Goal: Contribute content

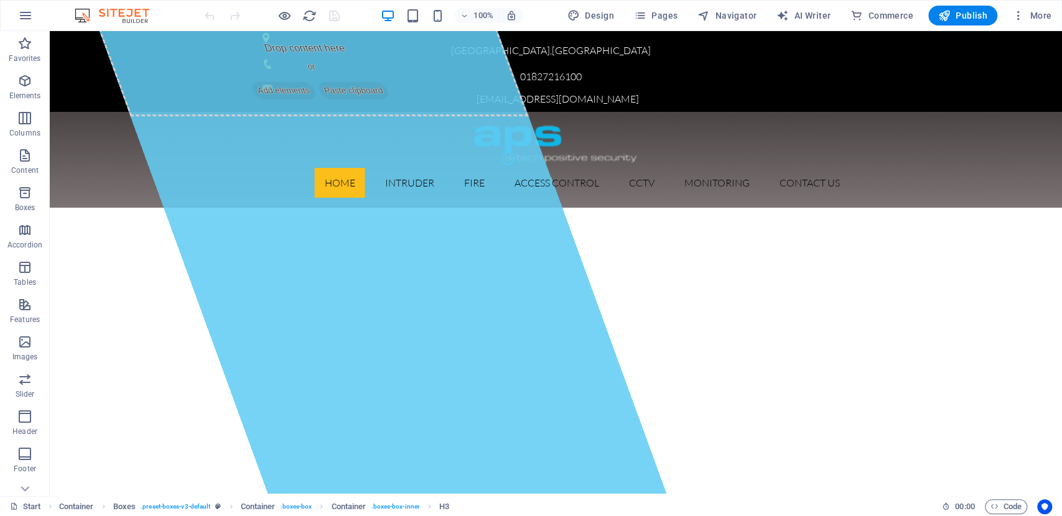
scroll to position [2, 0]
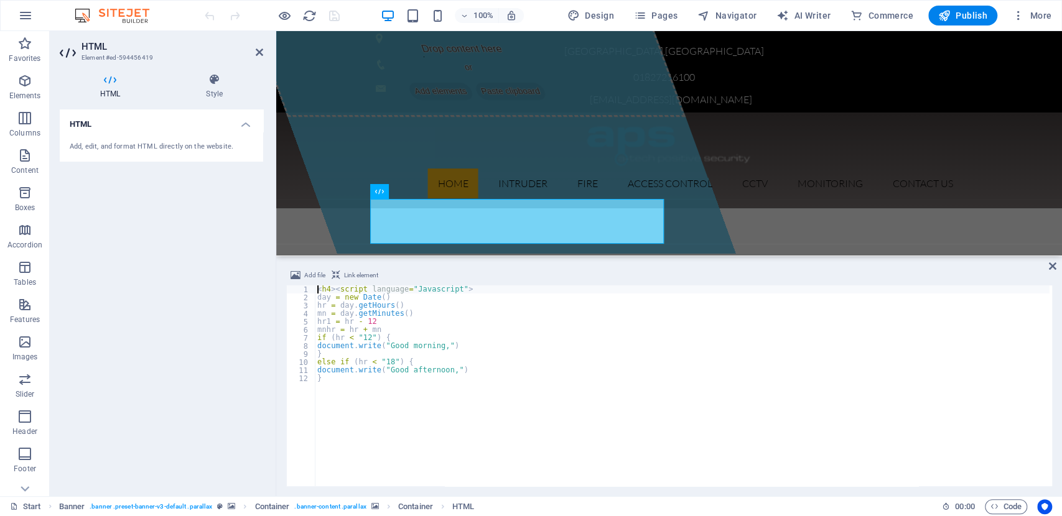
drag, startPoint x: 539, startPoint y: 374, endPoint x: 264, endPoint y: 223, distance: 313.2
click at [540, 254] on div "H3 Container Boxes Container Container Text Banner Banner Container Container C…" at bounding box center [669, 263] width 786 height 465
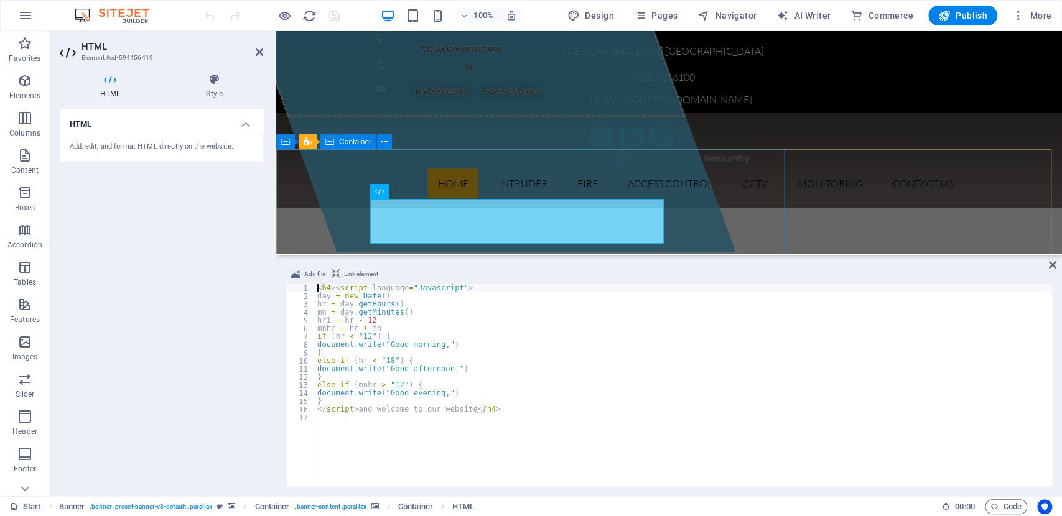
click at [290, 117] on div "Drop content here or Add elements Paste clipboard" at bounding box center [470, 73] width 430 height 88
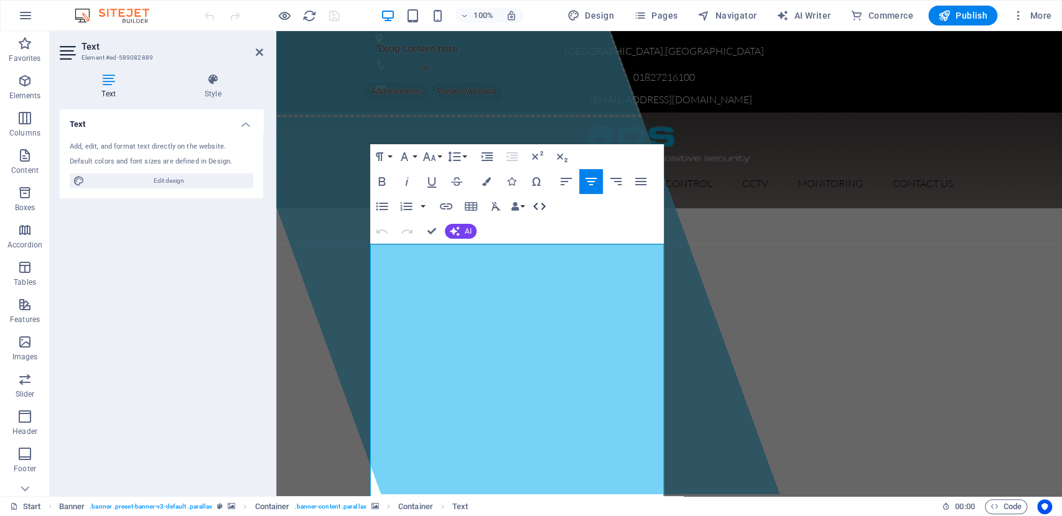
click at [540, 210] on icon "button" at bounding box center [539, 206] width 15 height 15
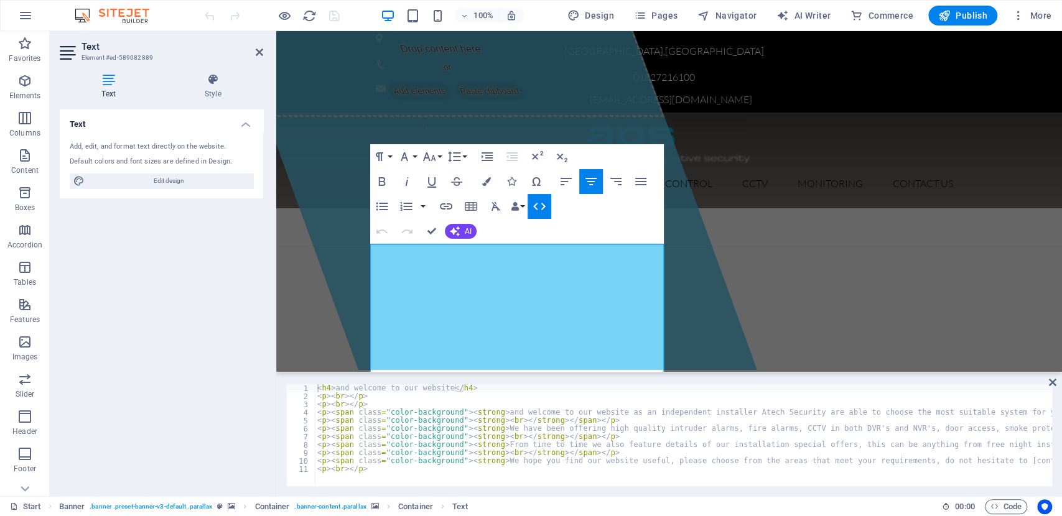
type textarea "<h4> and welcome to our website</h4>"
drag, startPoint x: 476, startPoint y: 387, endPoint x: 313, endPoint y: 389, distance: 163.0
click at [313, 389] on div "<h4> and welcome to our website</h4> 1 2 3 4 5 6 7 8 9 10 11 < h4 > and welcome…" at bounding box center [669, 435] width 766 height 102
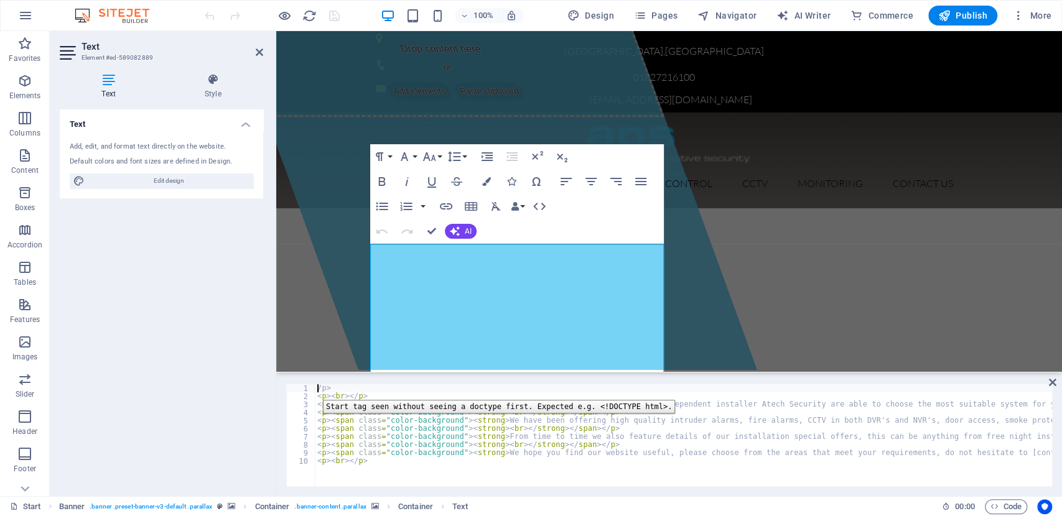
type textarea ">"
type textarea "<p><br></p>"
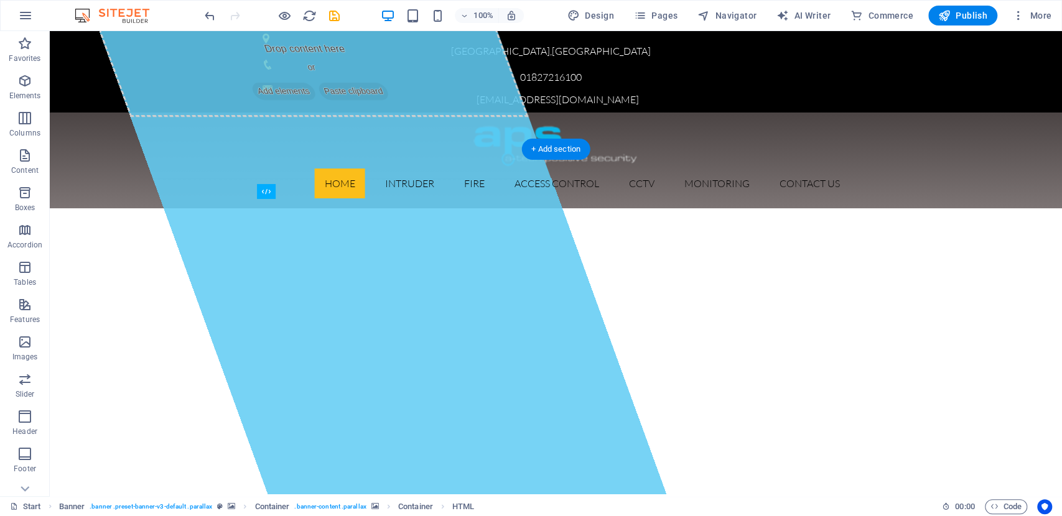
drag, startPoint x: 425, startPoint y: 230, endPoint x: 426, endPoint y: 255, distance: 24.9
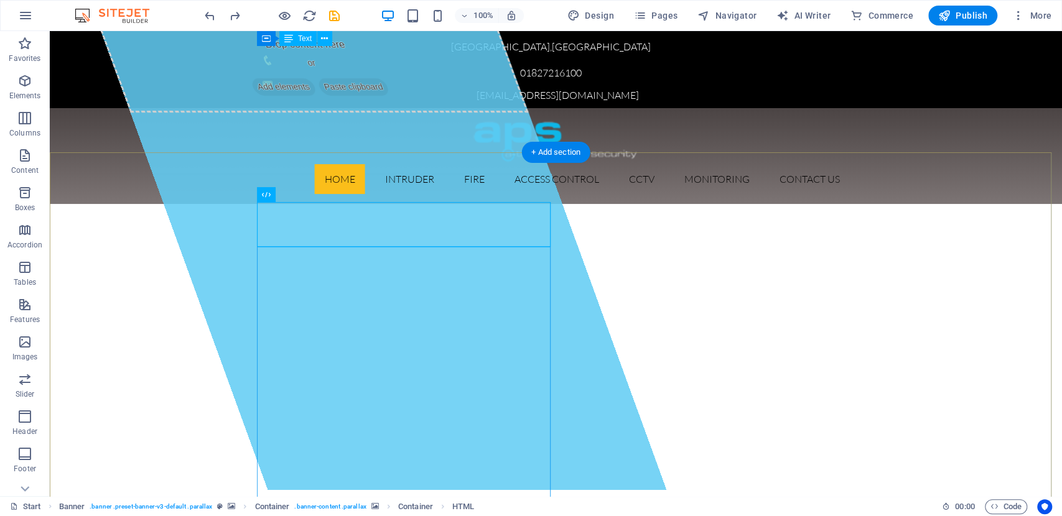
scroll to position [0, 0]
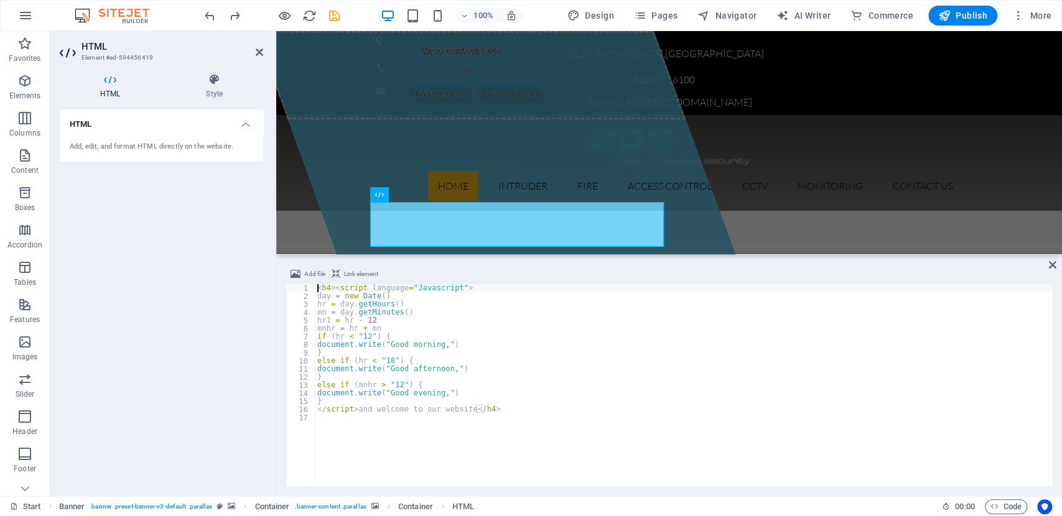
click at [521, 444] on div "< h4 > < script language = "Javascript" > day = new Date ( ) hr = day . getHour…" at bounding box center [683, 393] width 737 height 218
type textarea "</script> and welcome to our website</h4>"
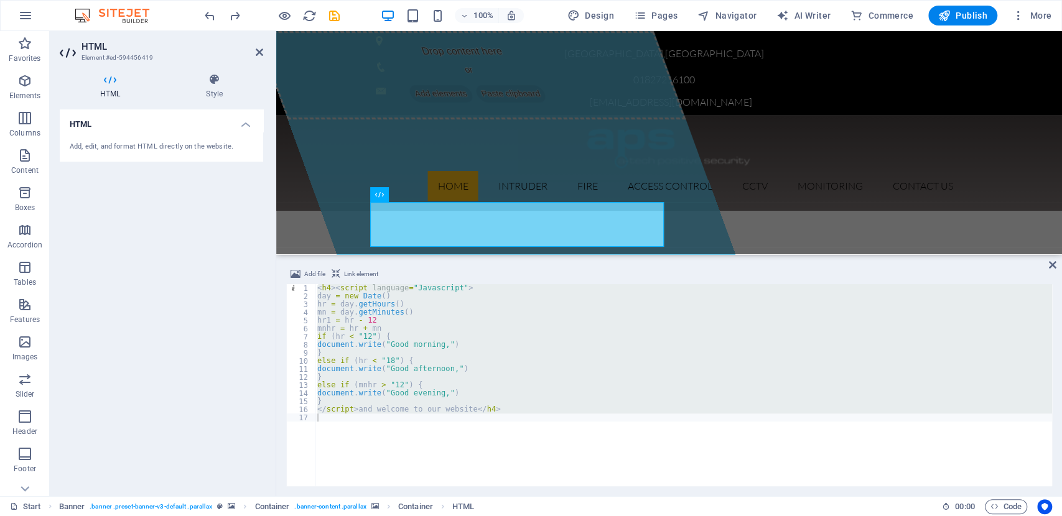
click at [234, 315] on div "HTML Add, edit, and format HTML directly on the website." at bounding box center [161, 297] width 203 height 377
click at [309, 119] on div "Drop content here or Add elements Paste clipboard" at bounding box center [470, 75] width 430 height 88
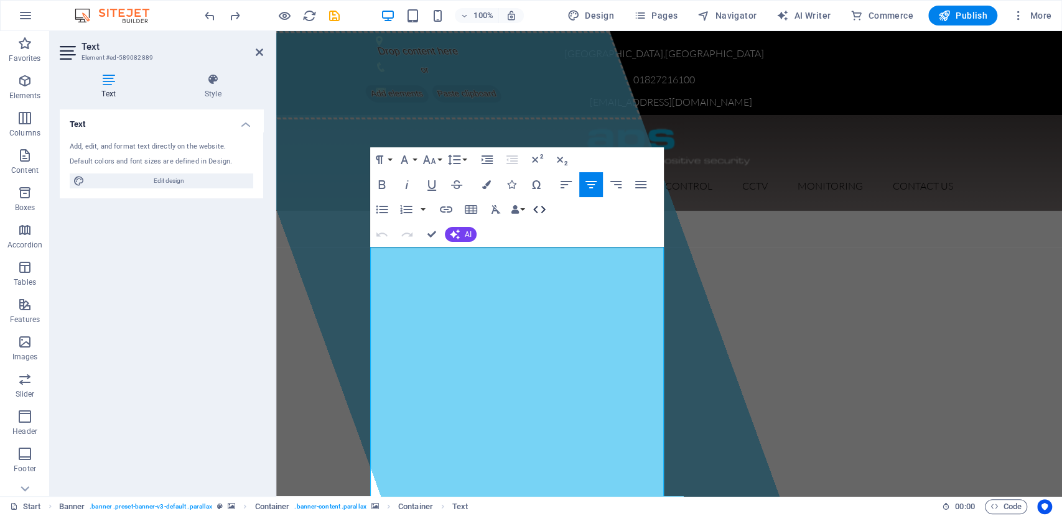
click at [535, 212] on icon "button" at bounding box center [539, 209] width 15 height 15
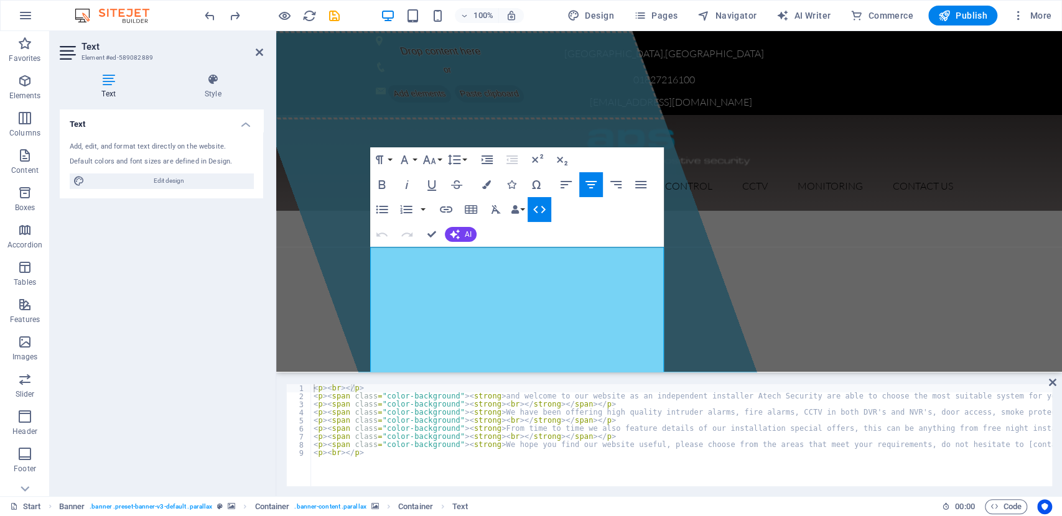
scroll to position [3545, 0]
click at [540, 208] on icon "button" at bounding box center [539, 209] width 15 height 15
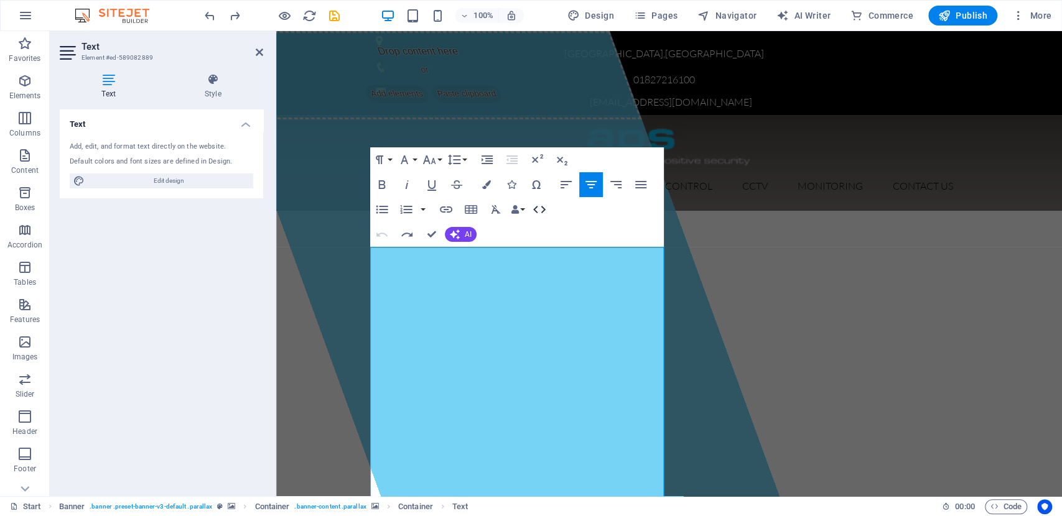
scroll to position [3422, 0]
click at [540, 208] on icon "button" at bounding box center [539, 209] width 15 height 15
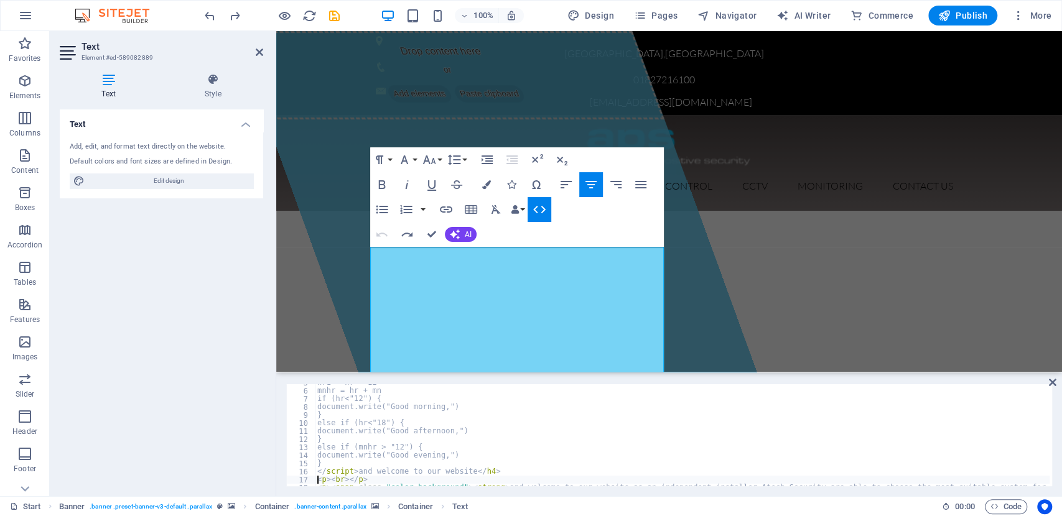
scroll to position [38, 0]
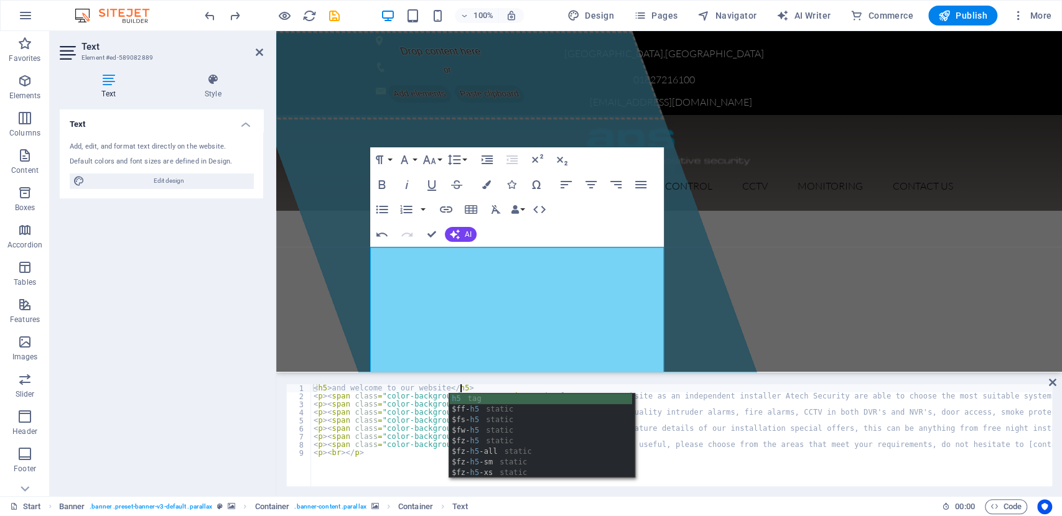
scroll to position [0, 11]
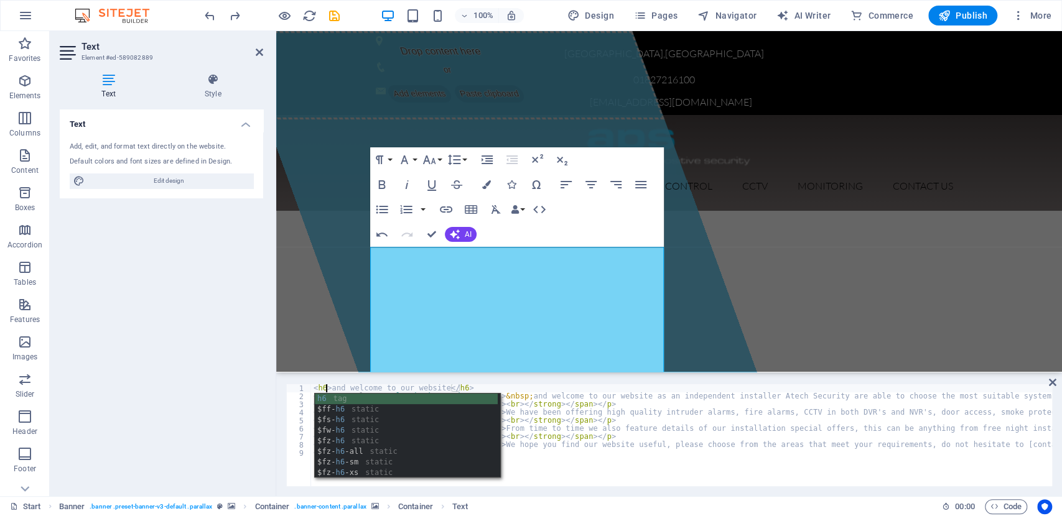
scroll to position [0, 1]
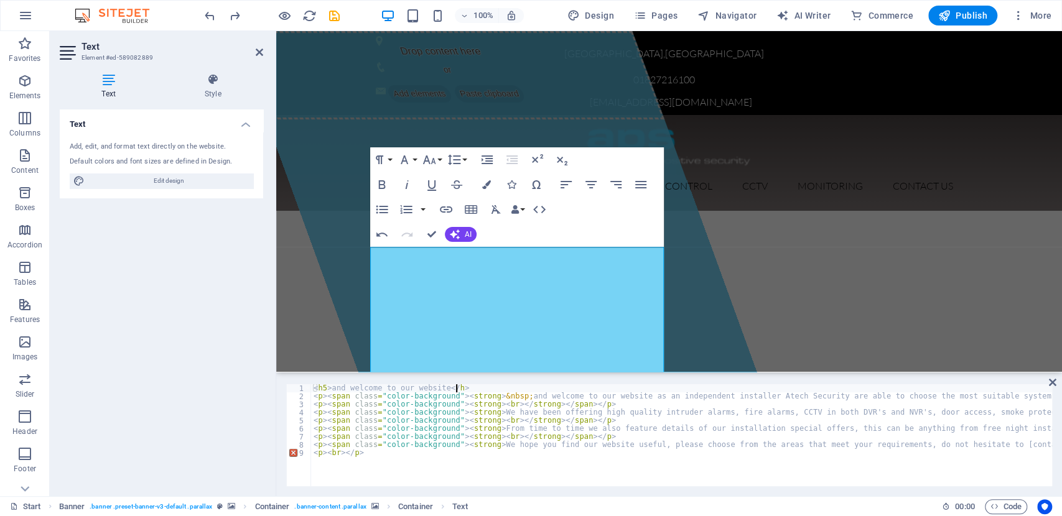
type textarea "<h5> and welcome to our website</h5>"
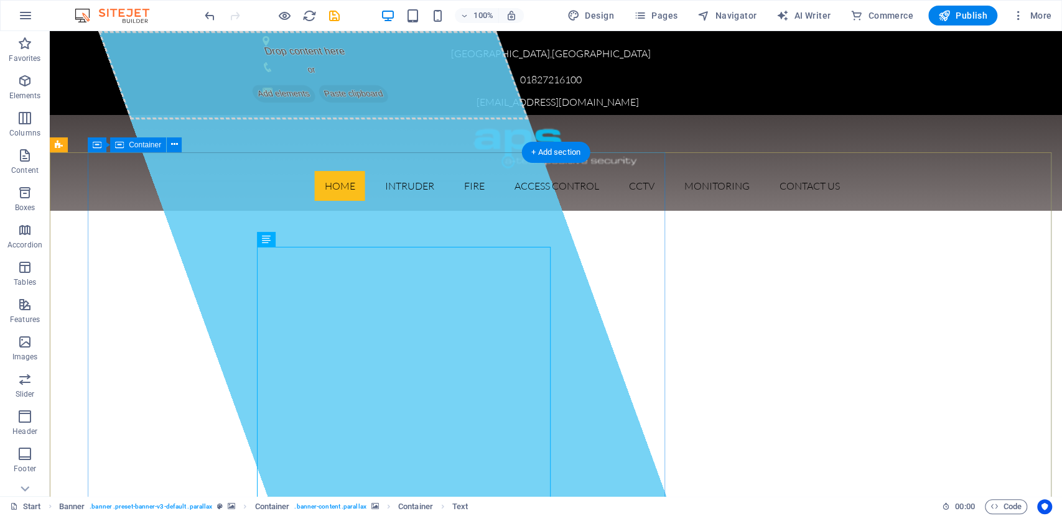
click at [205, 283] on div "Drop content here or Add elements Paste clipboard" at bounding box center [381, 263] width 567 height 465
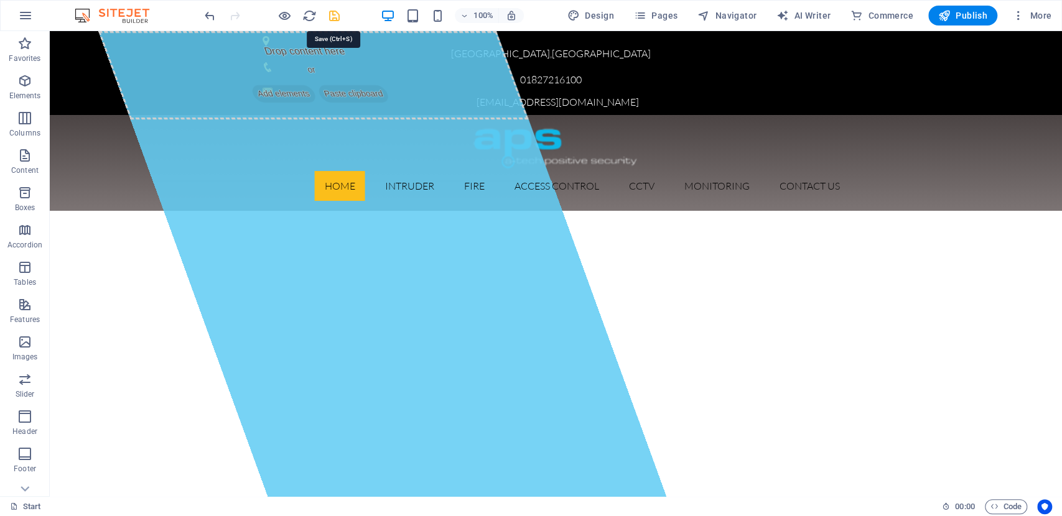
click at [335, 20] on icon "save" at bounding box center [334, 16] width 14 height 14
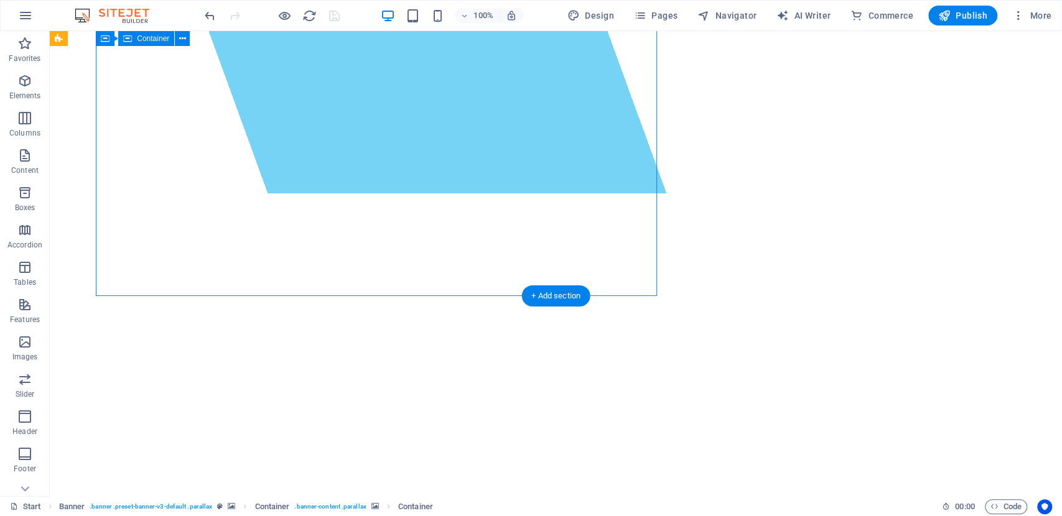
scroll to position [303, 0]
select select "%"
select select "px"
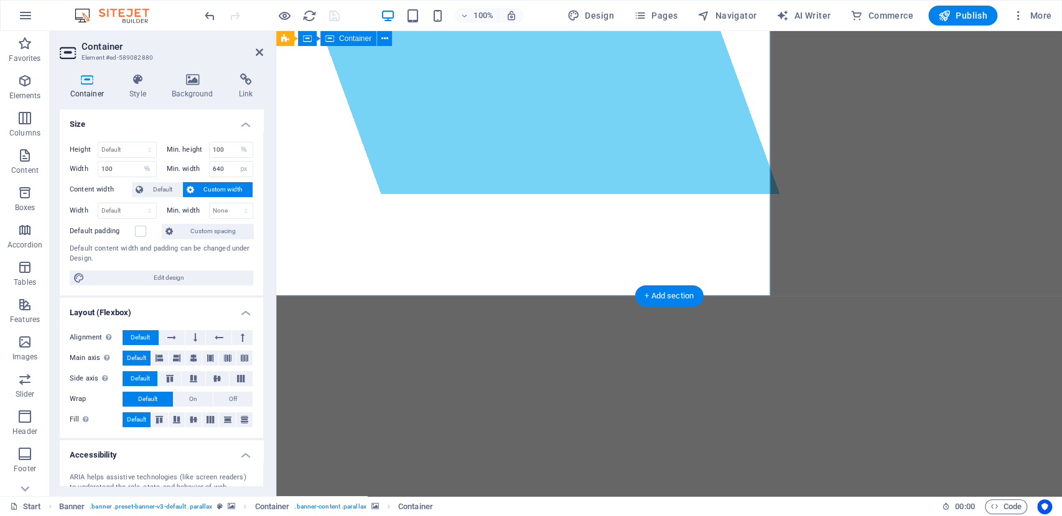
click at [229, 210] on select "None px rem % vh vw" at bounding box center [232, 210] width 44 height 15
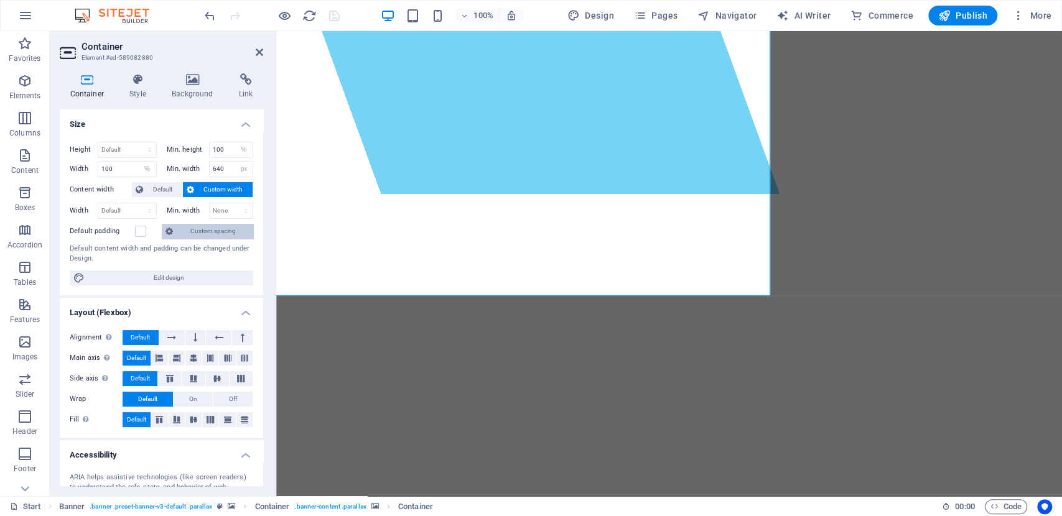
click at [190, 226] on span "Custom spacing" at bounding box center [213, 231] width 73 height 15
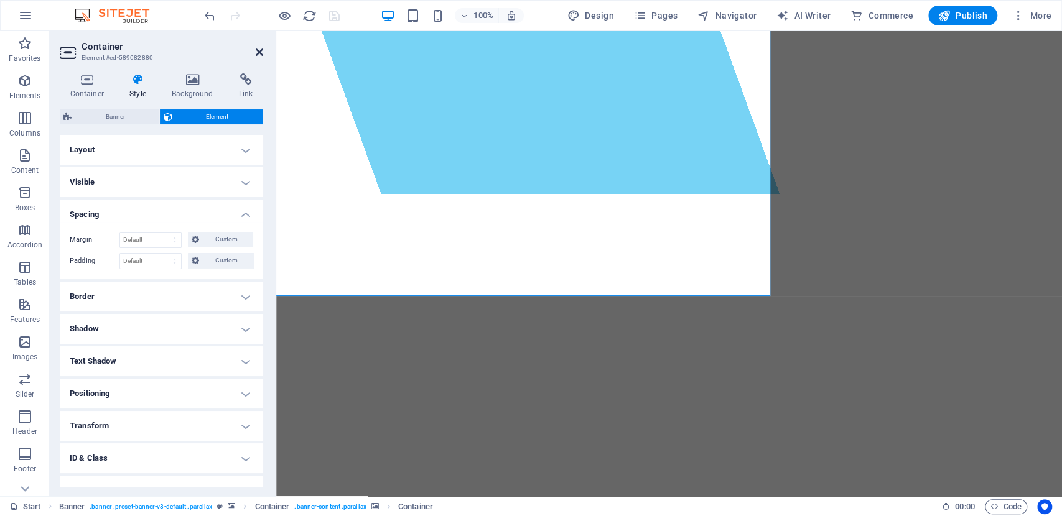
click at [259, 55] on icon at bounding box center [259, 52] width 7 height 10
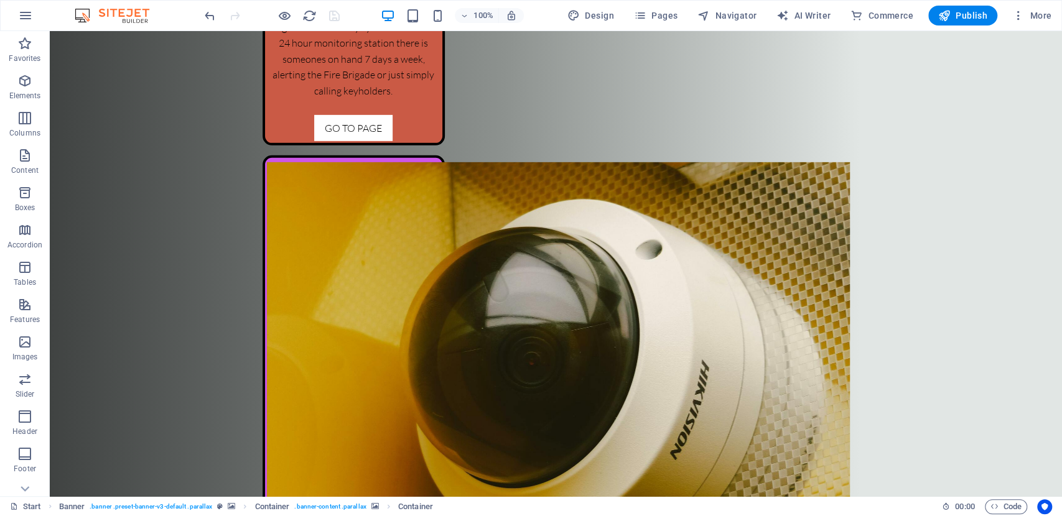
scroll to position [3329, 0]
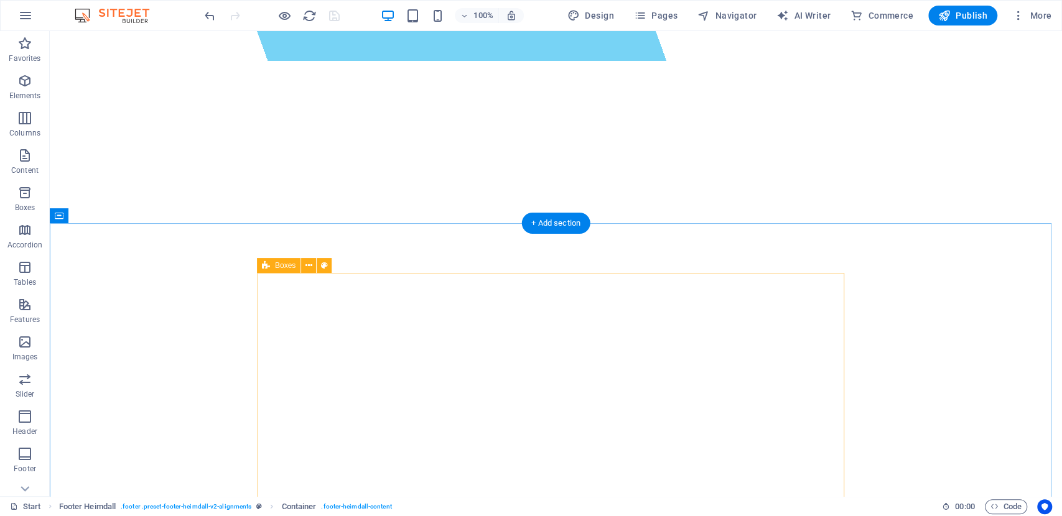
scroll to position [0, 0]
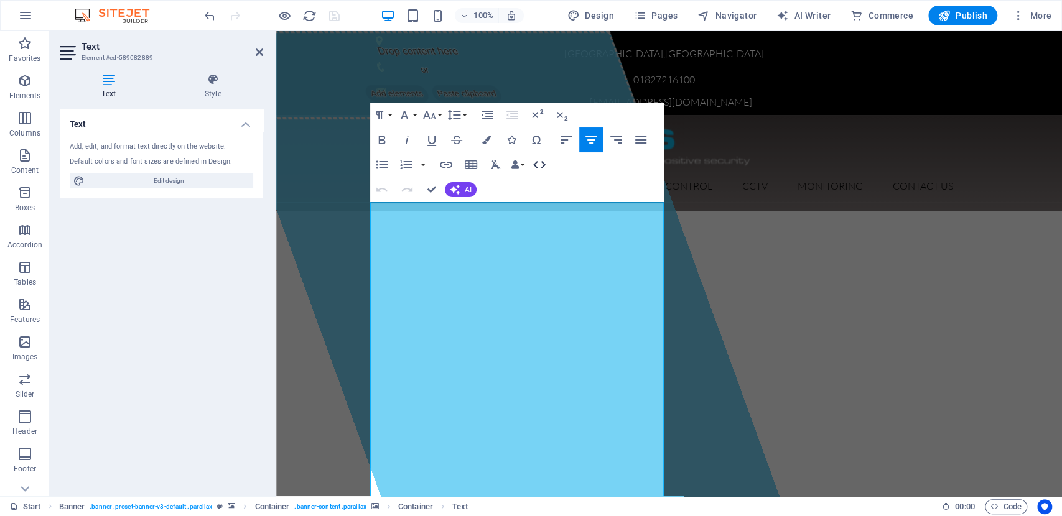
click at [537, 167] on icon "button" at bounding box center [539, 164] width 15 height 15
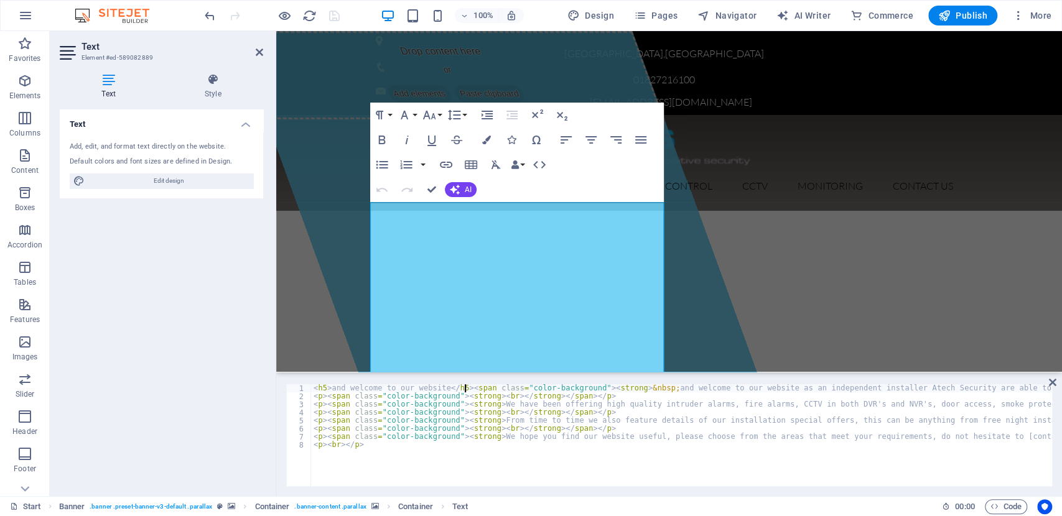
scroll to position [0, 12]
type textarea "<p><span class="color-background"><strong>From time to time we also feature det…"
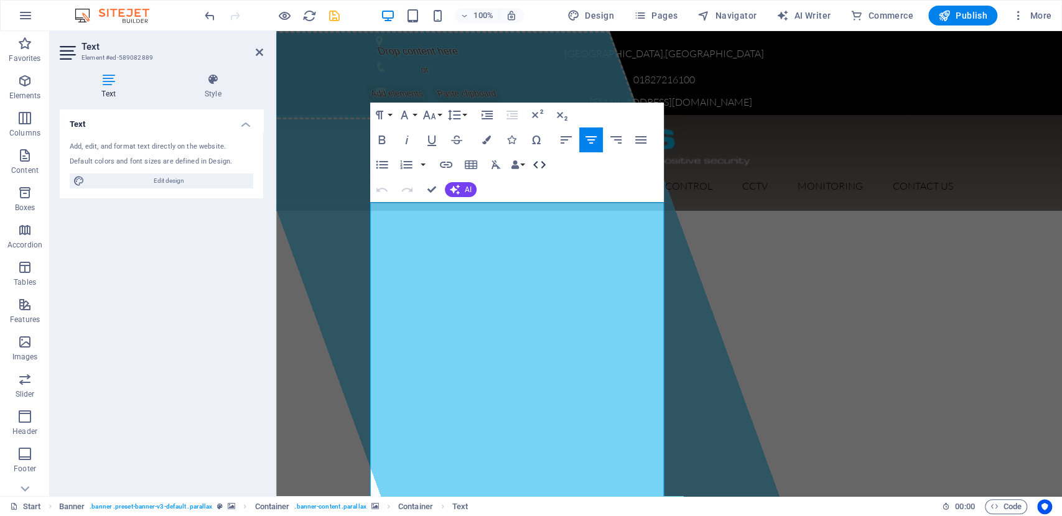
click at [540, 163] on icon "button" at bounding box center [539, 164] width 15 height 15
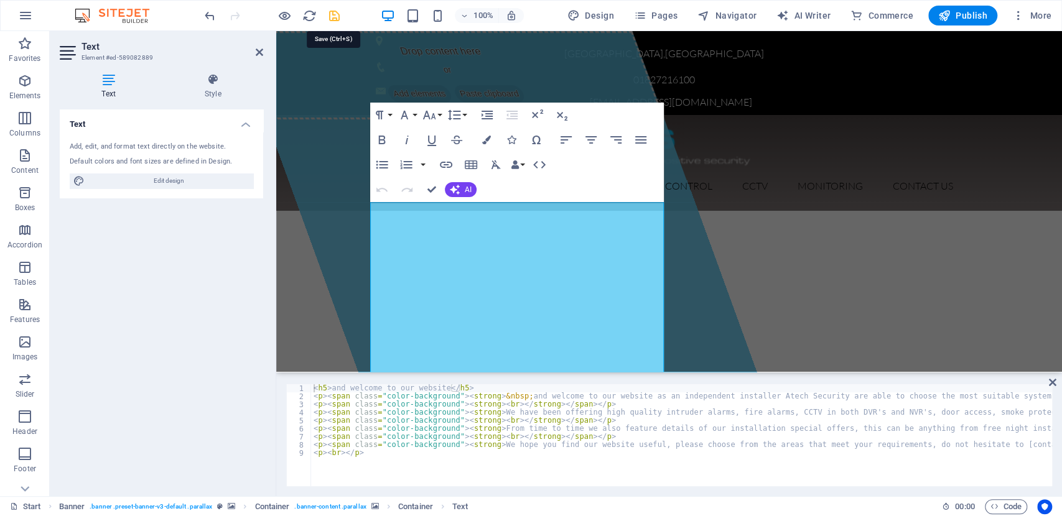
click at [333, 16] on icon "save" at bounding box center [334, 16] width 14 height 14
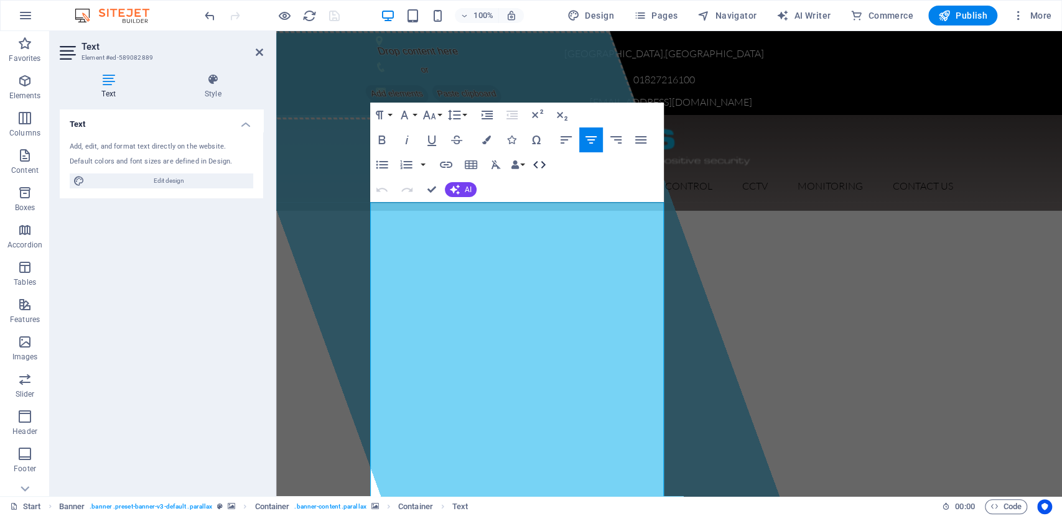
click at [537, 164] on icon "button" at bounding box center [539, 164] width 15 height 15
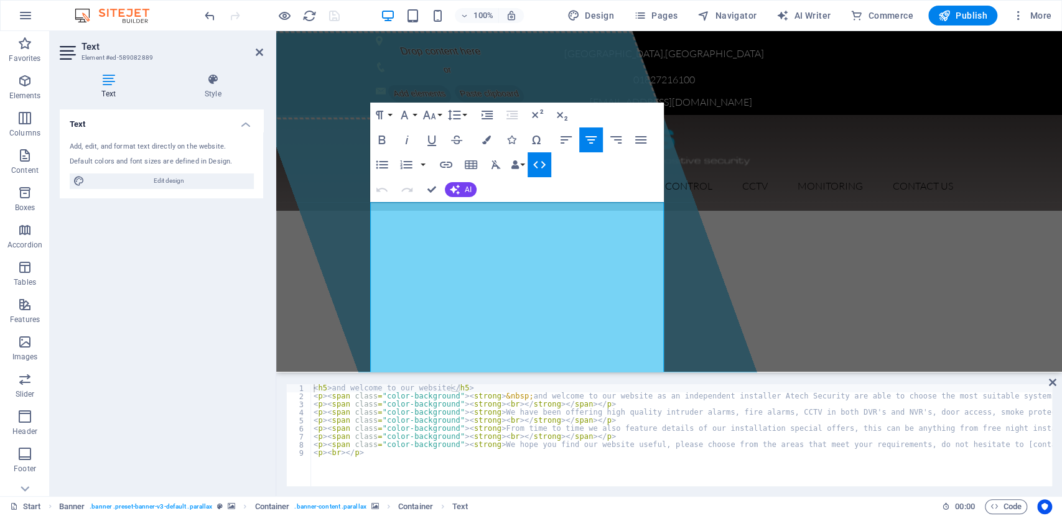
type textarea "<h5> and welcome to our website</h5>"
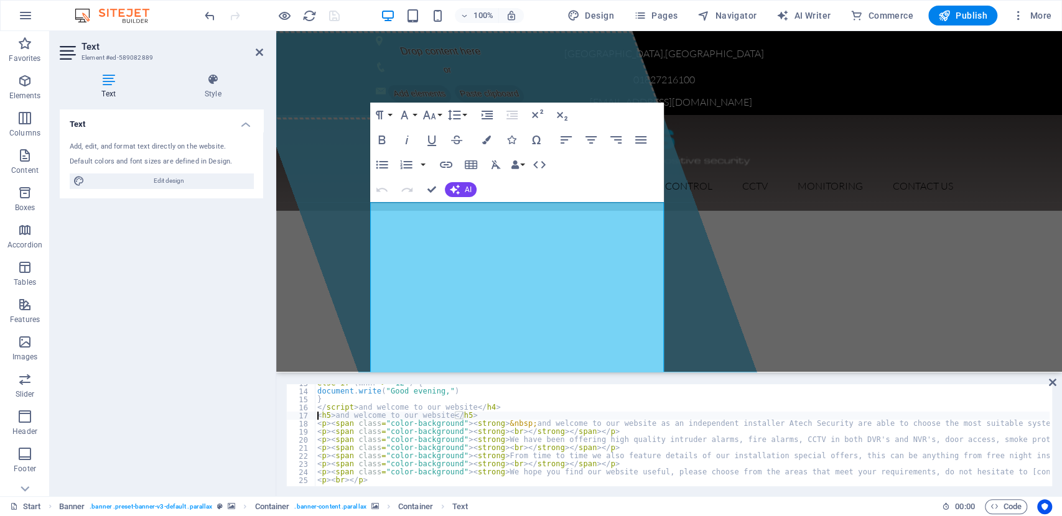
scroll to position [102, 0]
drag, startPoint x: 470, startPoint y: 415, endPoint x: 316, endPoint y: 418, distance: 154.3
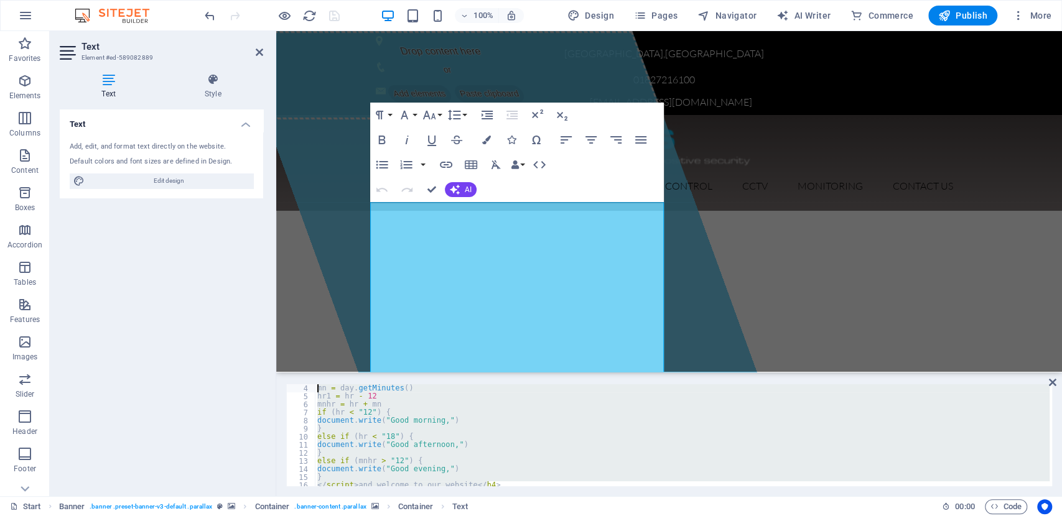
scroll to position [0, 0]
drag, startPoint x: 500, startPoint y: 419, endPoint x: 301, endPoint y: 375, distance: 203.7
click at [301, 375] on div "</script> and welcome to our website</h4> 1 2 3 4 5 6 7 8 9 10 11 12 13 14 15 <…" at bounding box center [669, 435] width 786 height 122
type textarea "<h4><script language="Javascript"> day = new Date()"
paste textarea
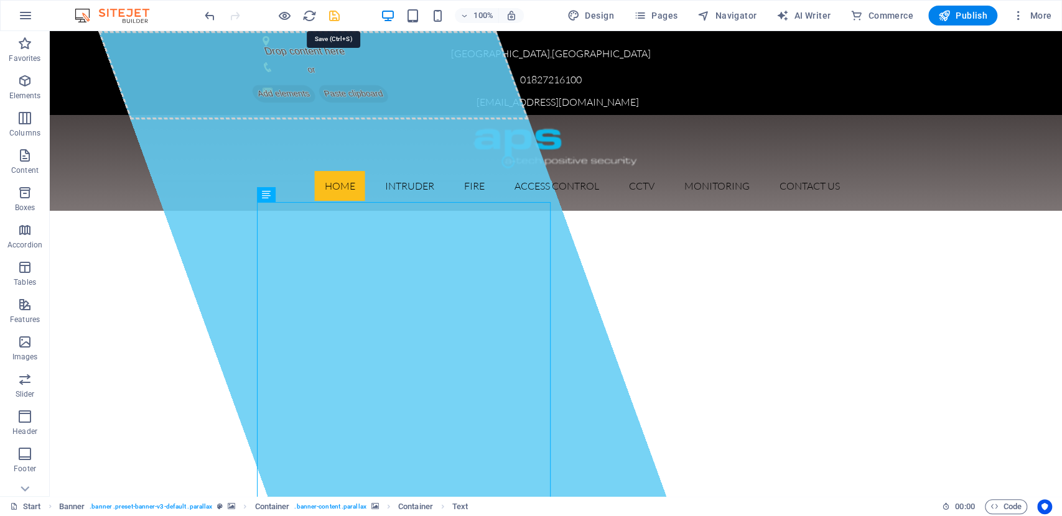
click at [333, 19] on icon "save" at bounding box center [334, 16] width 14 height 14
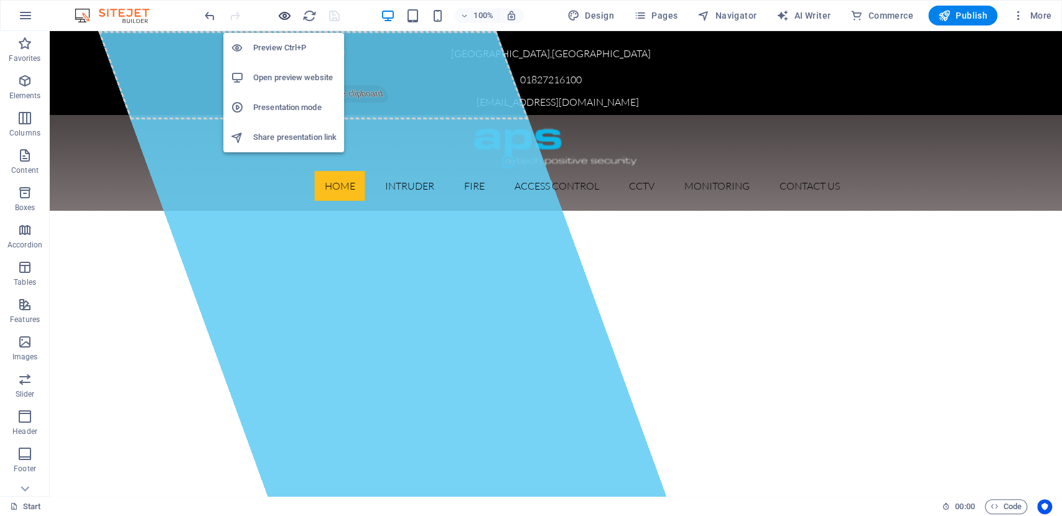
click at [287, 14] on icon "button" at bounding box center [284, 16] width 14 height 14
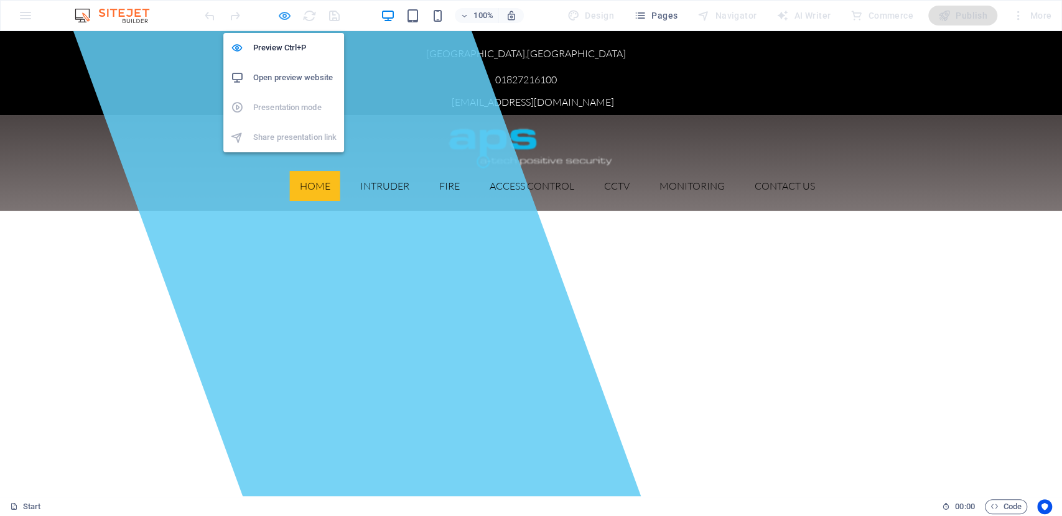
click at [287, 14] on icon "button" at bounding box center [284, 16] width 14 height 14
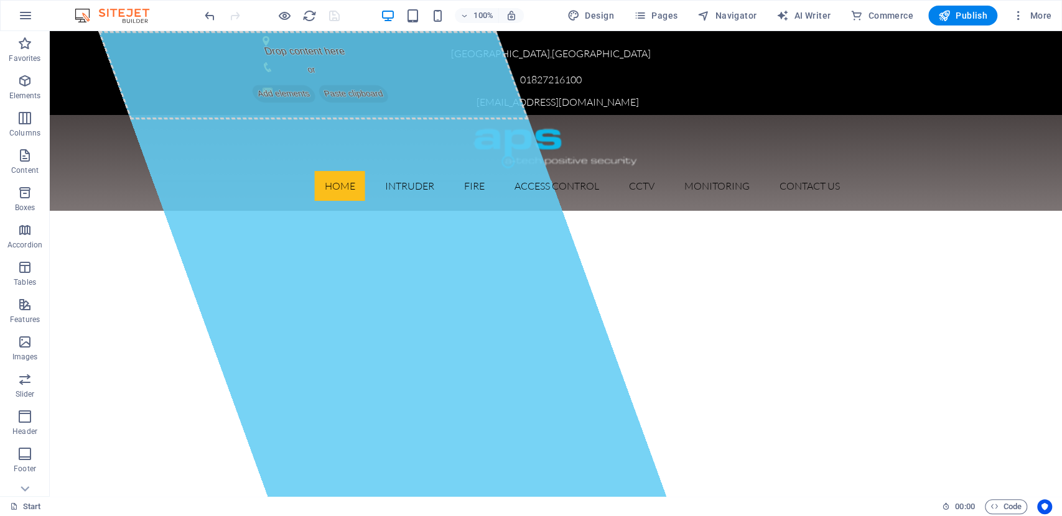
click at [952, 25] on div "100% Design Pages Navigator AI Writer Commerce Publish More" at bounding box center [531, 16] width 1060 height 30
click at [960, 14] on span "Publish" at bounding box center [962, 15] width 49 height 12
